Goal: Task Accomplishment & Management: Manage account settings

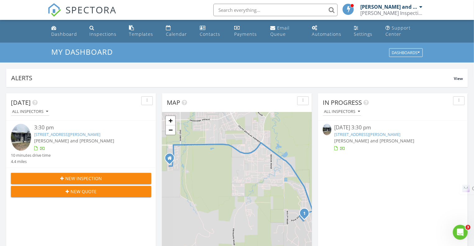
click at [64, 139] on span "[PERSON_NAME] and [PERSON_NAME]" at bounding box center [74, 141] width 80 height 6
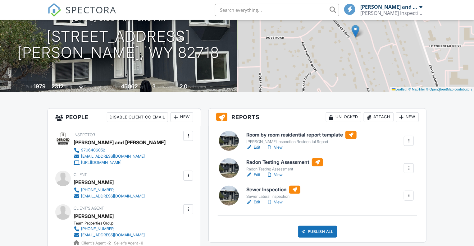
scroll to position [80, 0]
click at [258, 174] on link "Edit" at bounding box center [253, 174] width 14 height 6
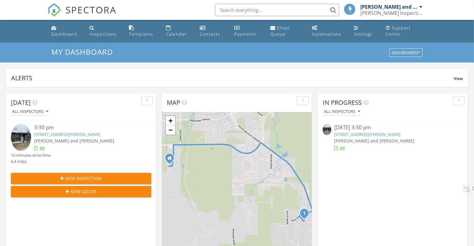
scroll to position [3, 3]
click at [66, 135] on link "7631 Rimrock Dr, Gillette, WY 82718" at bounding box center [67, 134] width 66 height 6
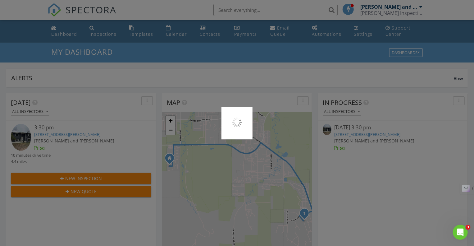
scroll to position [0, 0]
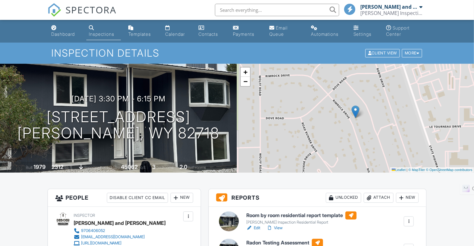
click at [257, 227] on link "Edit" at bounding box center [253, 227] width 14 height 6
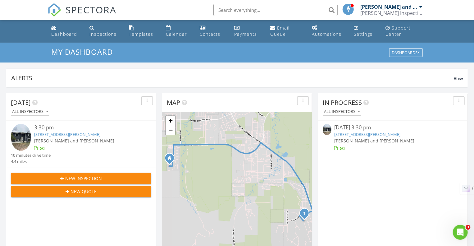
click at [79, 133] on link "7631 Rimrock Dr, Gillette, WY 82718" at bounding box center [67, 134] width 66 height 6
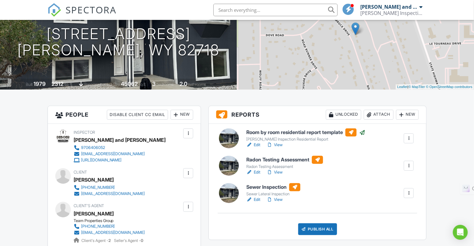
click at [257, 171] on link "Edit" at bounding box center [253, 172] width 14 height 6
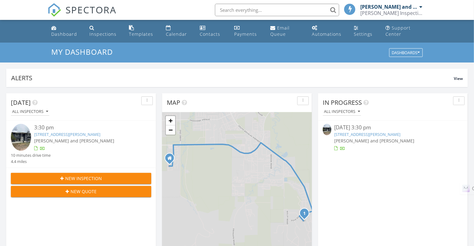
scroll to position [3, 3]
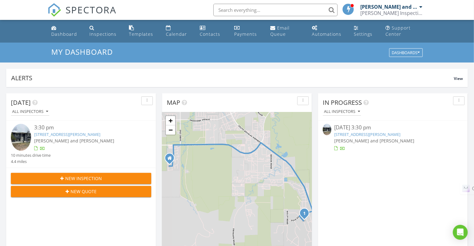
click at [79, 131] on link "7631 Rimrock Dr, Gillette, WY 82718" at bounding box center [67, 134] width 66 height 6
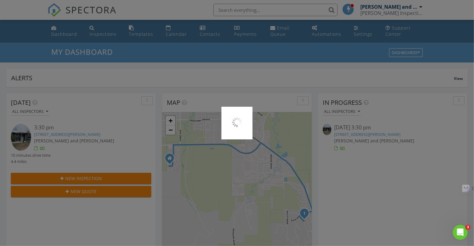
scroll to position [0, 0]
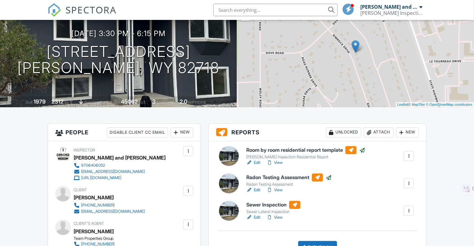
click at [258, 215] on link "Edit" at bounding box center [253, 217] width 14 height 6
